Goal: Information Seeking & Learning: Find specific fact

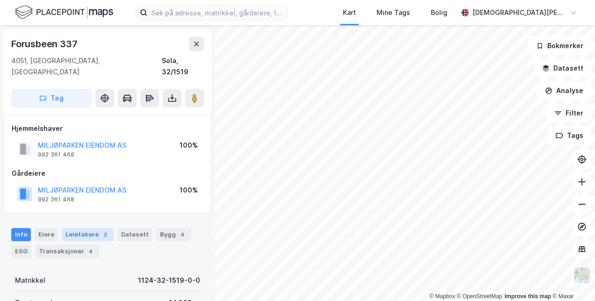
click at [71, 228] on div "Leietakere 2" at bounding box center [88, 234] width 52 height 13
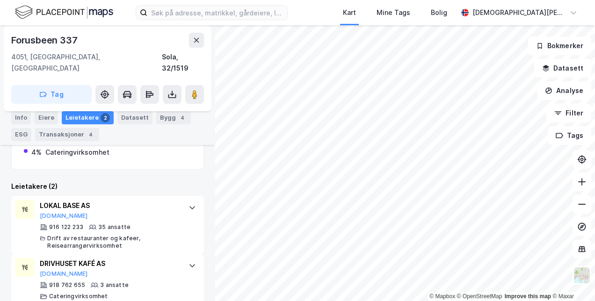
scroll to position [233, 0]
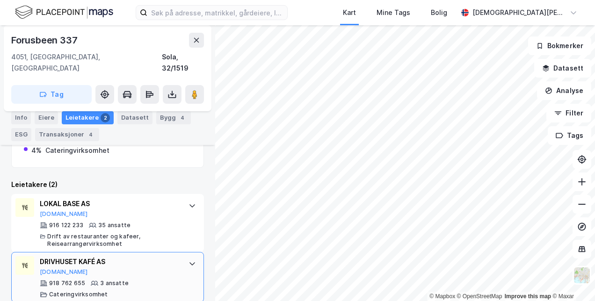
click at [173, 252] on div "DRIVHUSET KAFÉ AS [DOMAIN_NAME] 918 762 655 3 ansatte Cateringvirksomhet" at bounding box center [107, 277] width 193 height 50
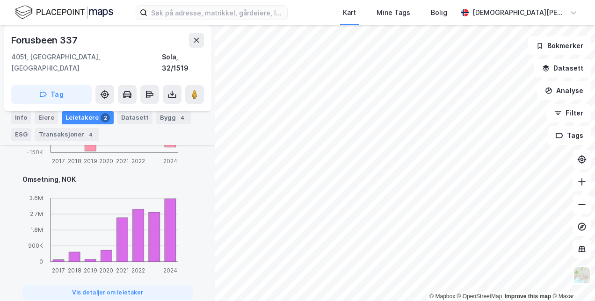
scroll to position [581, 0]
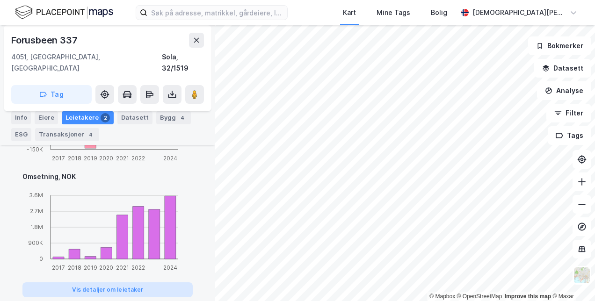
click at [93, 282] on button "Vis detaljer om leietaker" at bounding box center [107, 289] width 170 height 15
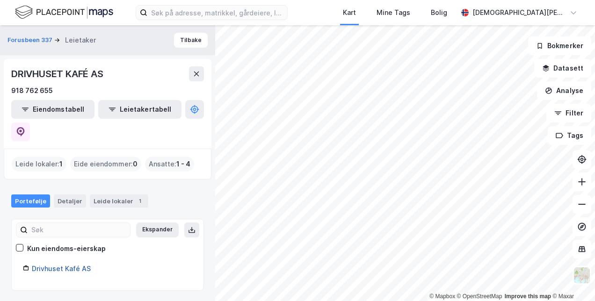
click at [73, 265] on link "Drivhuset Kafé AS" at bounding box center [61, 269] width 59 height 8
